Goal: Task Accomplishment & Management: Manage account settings

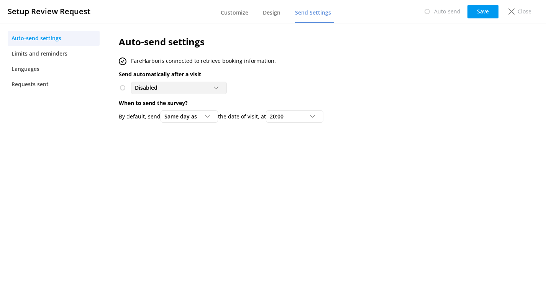
click at [219, 87] on div at bounding box center [218, 87] width 9 height 5
click at [213, 114] on link "To customers from FareHarbor" at bounding box center [178, 118] width 95 height 15
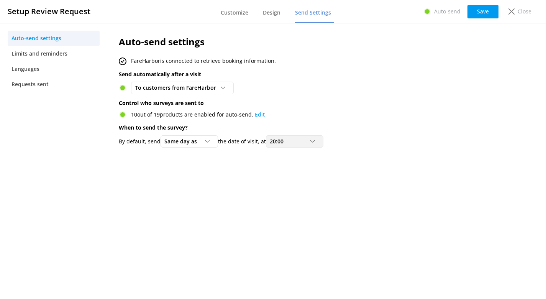
click at [288, 143] on span "20:00" at bounding box center [279, 141] width 18 height 8
click at [375, 120] on div "Auto-send settings FareHarbor is connected to retrieve booking information. Sen…" at bounding box center [298, 93] width 382 height 141
click at [315, 140] on icon at bounding box center [312, 141] width 5 height 5
click at [295, 232] on link "21:00" at bounding box center [300, 233] width 68 height 15
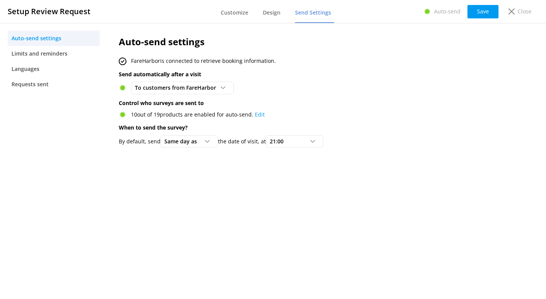
scroll to position [0, 0]
click at [481, 14] on button "Save" at bounding box center [482, 11] width 31 height 13
click at [482, 8] on button "Save" at bounding box center [482, 11] width 31 height 13
